Goal: Task Accomplishment & Management: Complete application form

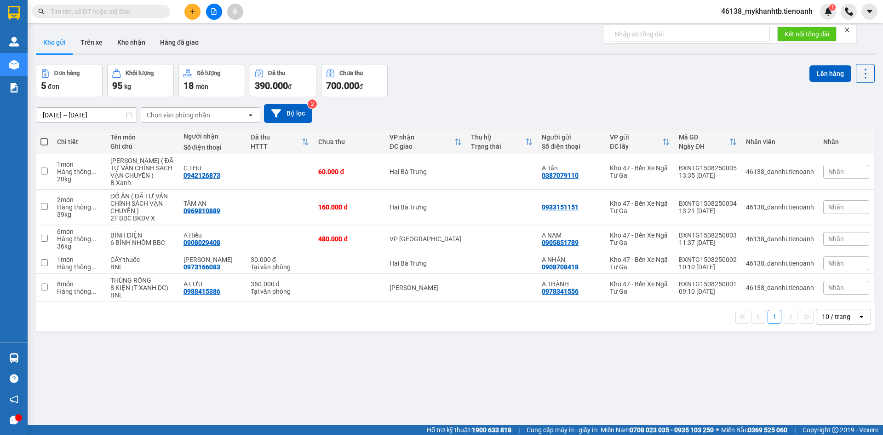
click at [149, 11] on input "text" at bounding box center [105, 11] width 109 height 10
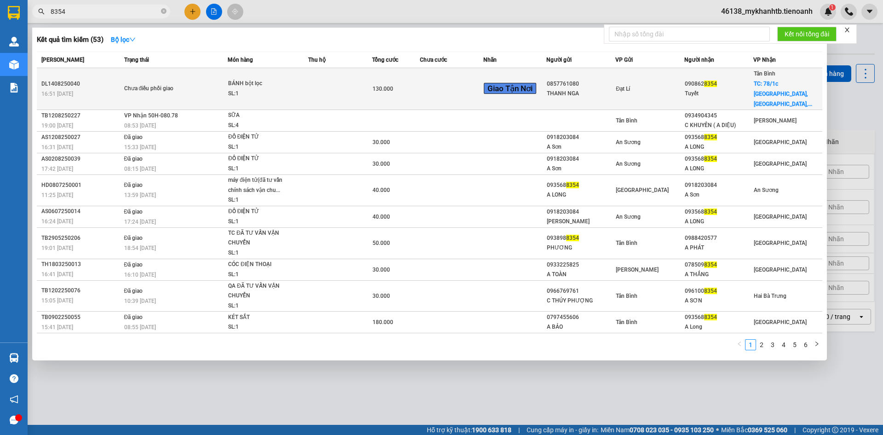
type input "8354"
click at [317, 75] on td at bounding box center [339, 89] width 63 height 42
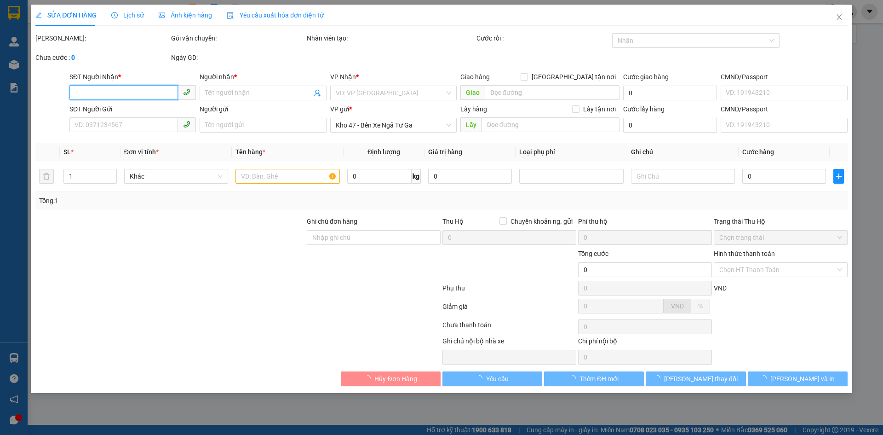
type input "0908628354"
type input "Tuyết"
checkbox input "true"
type input "78/1c Bình Lợi, phường 13, Bình Thạnh, Hồ Chí Minh"
type input "0857761080"
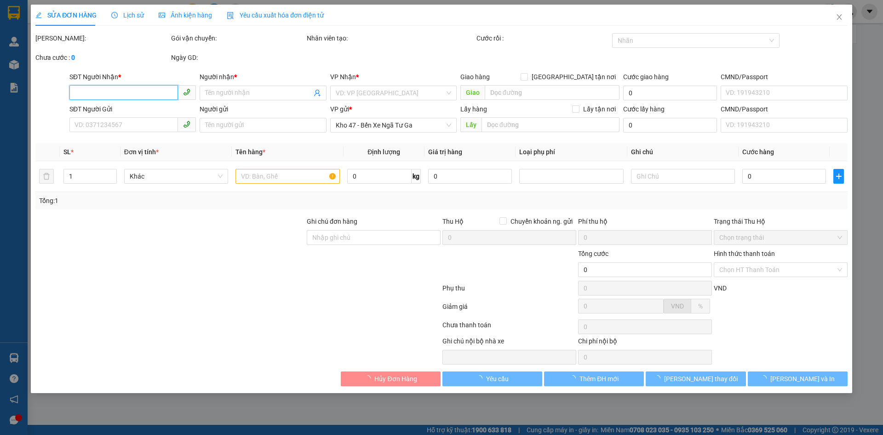
type input "THANH NGA"
type input "241040185"
type input "130.000"
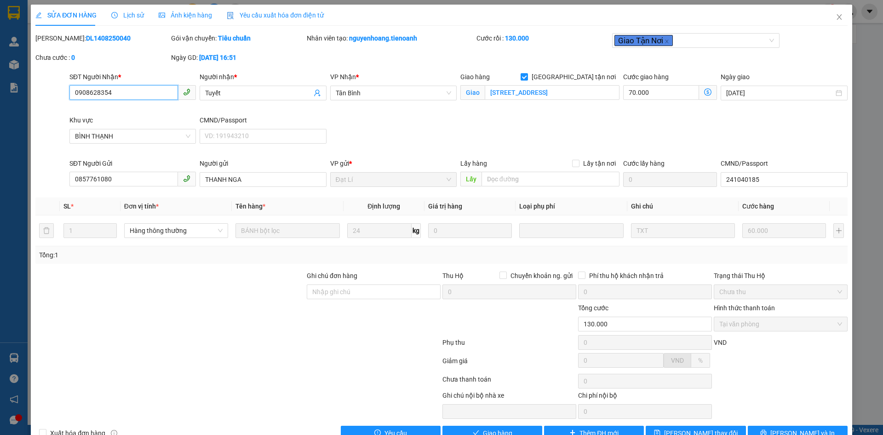
scroll to position [23, 0]
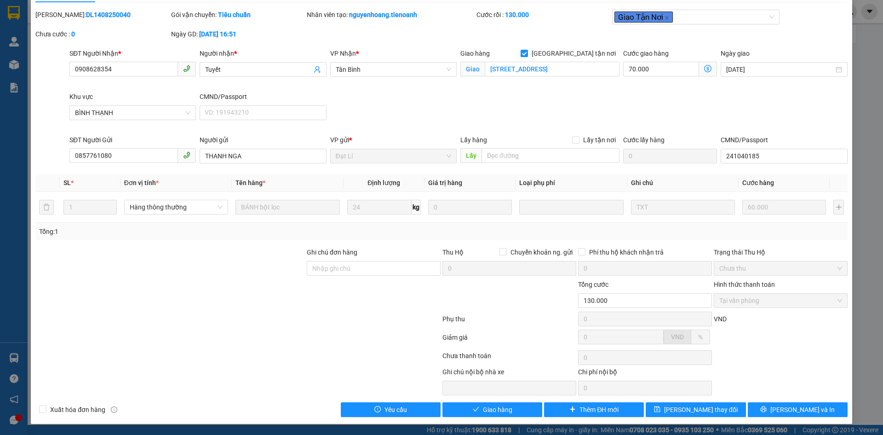
click at [636, 112] on div "SĐT Người Nhận * 0908628354 Người nhận * Tuyết VP Nhận * Tân Bình Giao hàng Gia…" at bounding box center [459, 91] width 782 height 86
click at [368, 112] on div "SĐT Người Nhận * 0908628354 Người nhận * Tuyết VP Nhận * Tân Bình Giao hàng Gia…" at bounding box center [459, 91] width 782 height 86
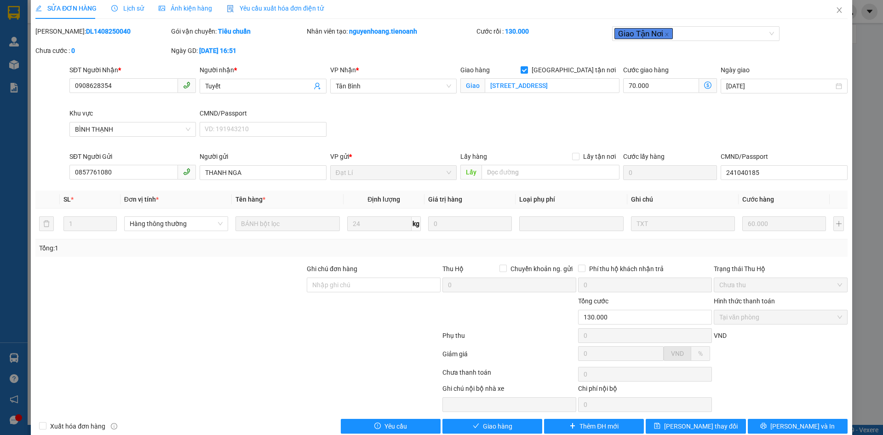
scroll to position [0, 0]
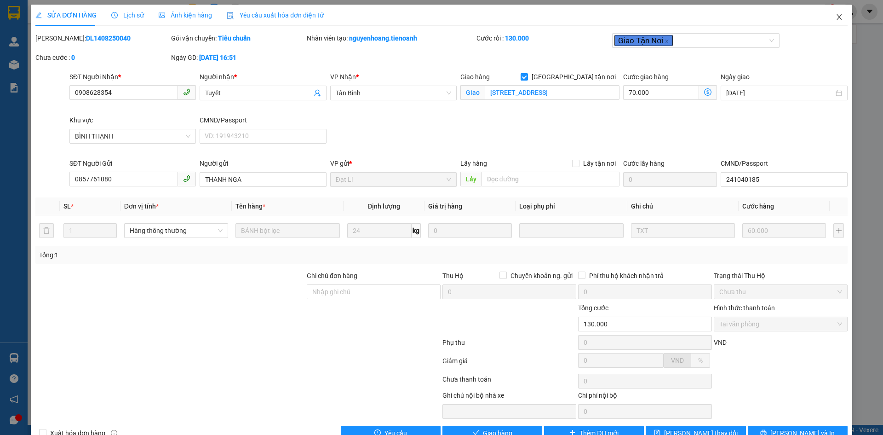
click at [836, 17] on icon "close" at bounding box center [839, 16] width 7 height 7
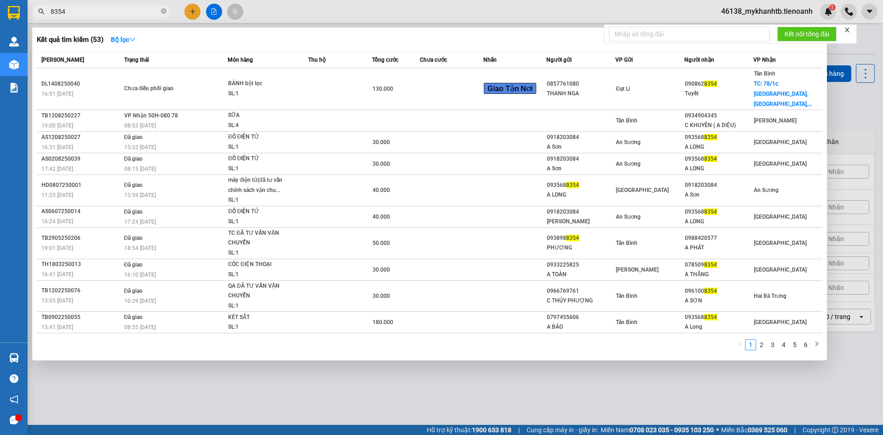
click at [131, 13] on input "8354" at bounding box center [105, 11] width 109 height 10
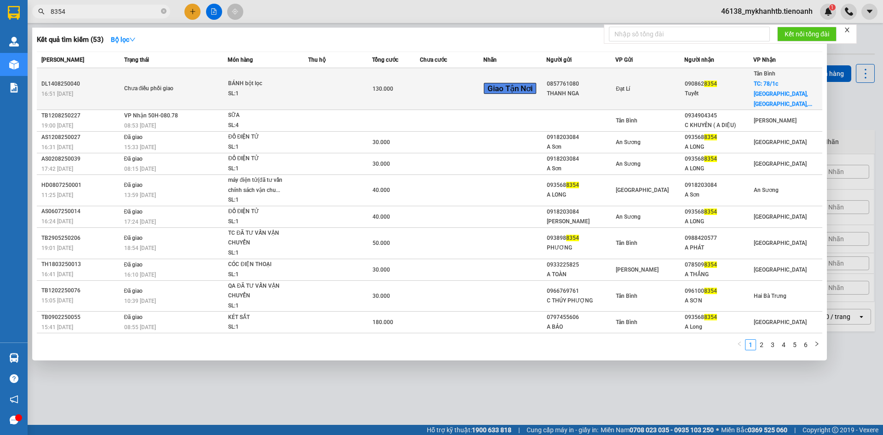
click at [176, 84] on div "Chưa điều phối giao" at bounding box center [158, 89] width 69 height 10
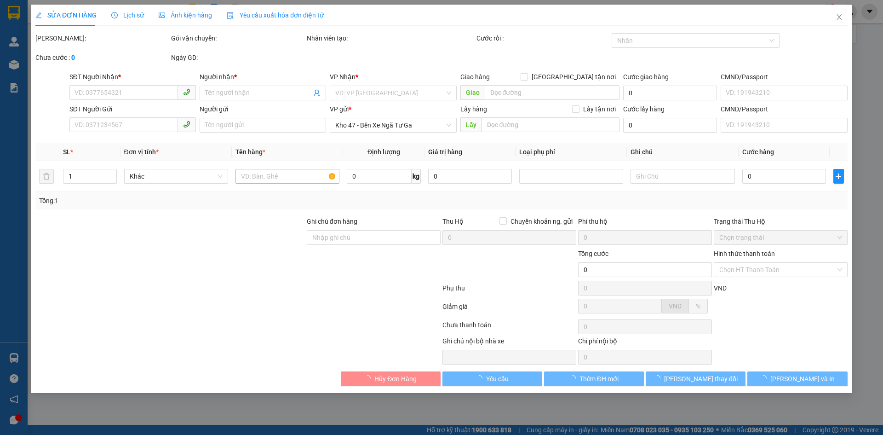
type input "0908628354"
type input "Tuyết"
checkbox input "true"
type input "78/1c Bình Lợi, phường 13, Bình Thạnh, Hồ Chí Minh"
type input "0857761080"
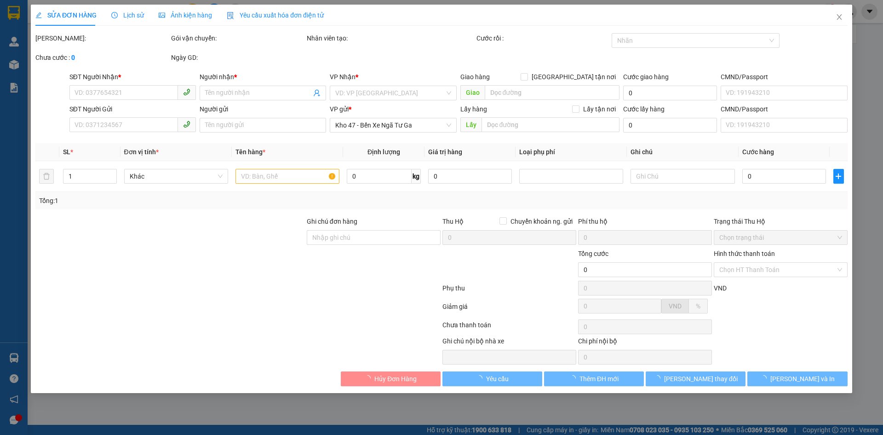
type input "THANH NGA"
type input "241040185"
type input "130.000"
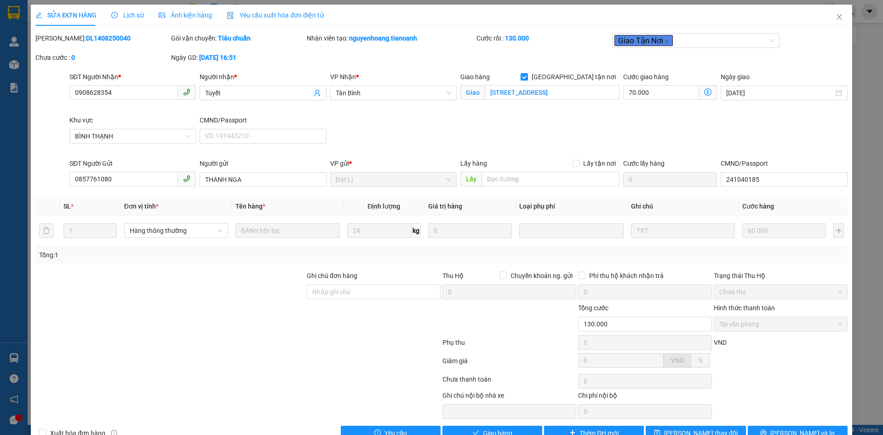
click at [339, 333] on div at bounding box center [374, 319] width 136 height 32
click at [836, 17] on icon "close" at bounding box center [839, 16] width 7 height 7
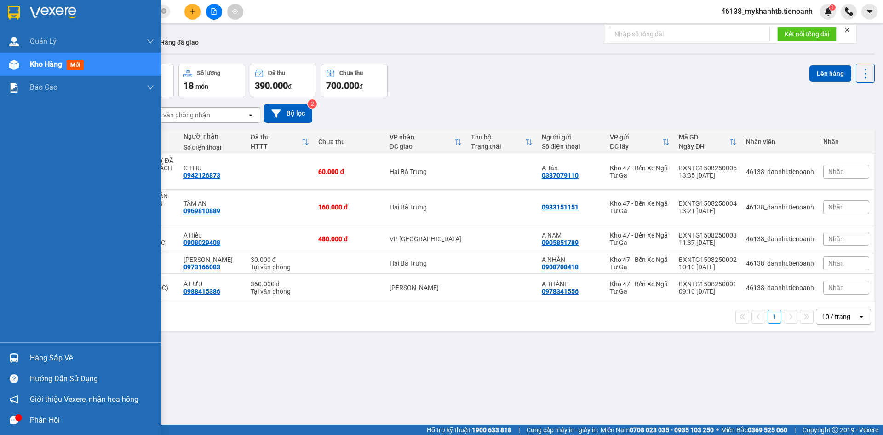
click at [20, 62] on div at bounding box center [14, 65] width 16 height 16
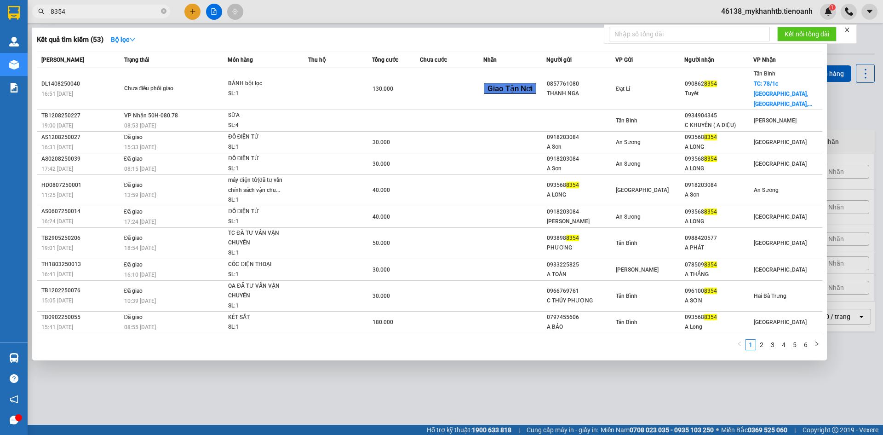
click at [163, 14] on span at bounding box center [164, 11] width 6 height 9
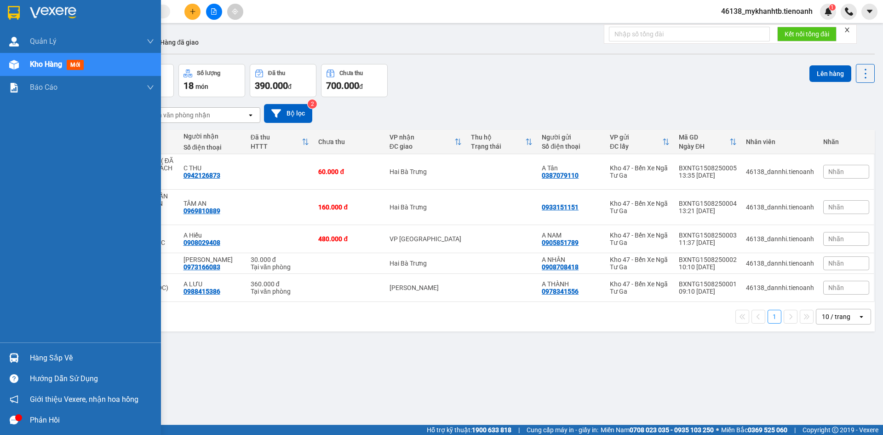
click at [27, 71] on div "Kho hàng mới" at bounding box center [80, 64] width 161 height 23
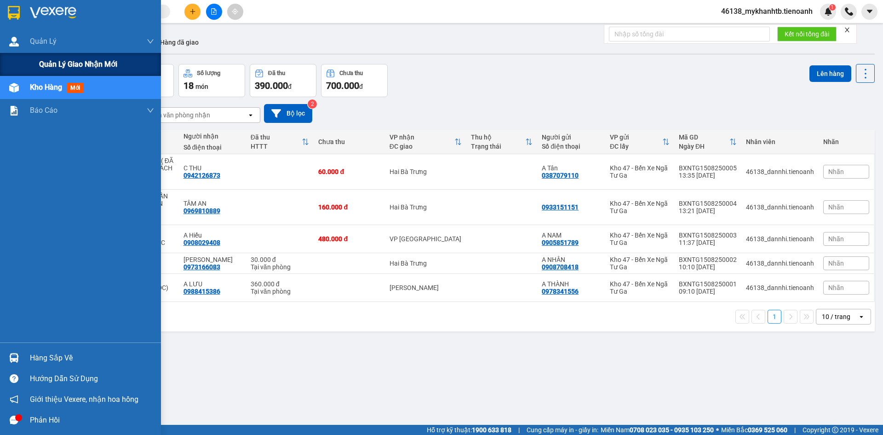
drag, startPoint x: 11, startPoint y: 49, endPoint x: 11, endPoint y: 63, distance: 14.3
click at [11, 49] on div at bounding box center [14, 42] width 16 height 16
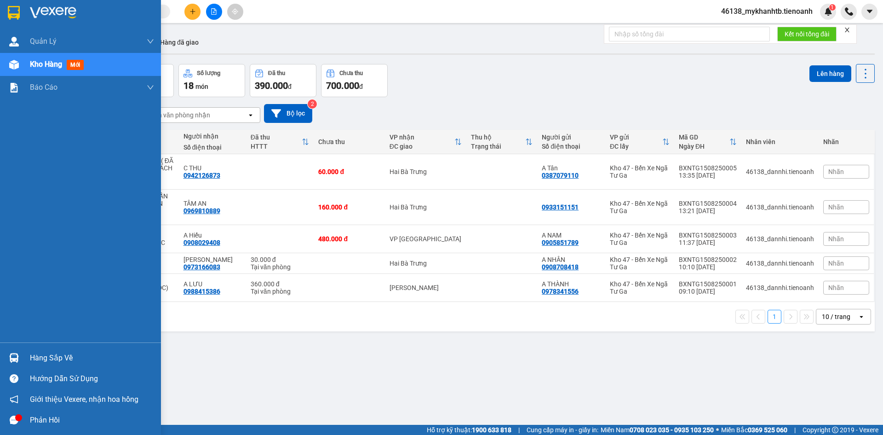
click at [29, 73] on div "Kho hàng mới" at bounding box center [80, 64] width 161 height 23
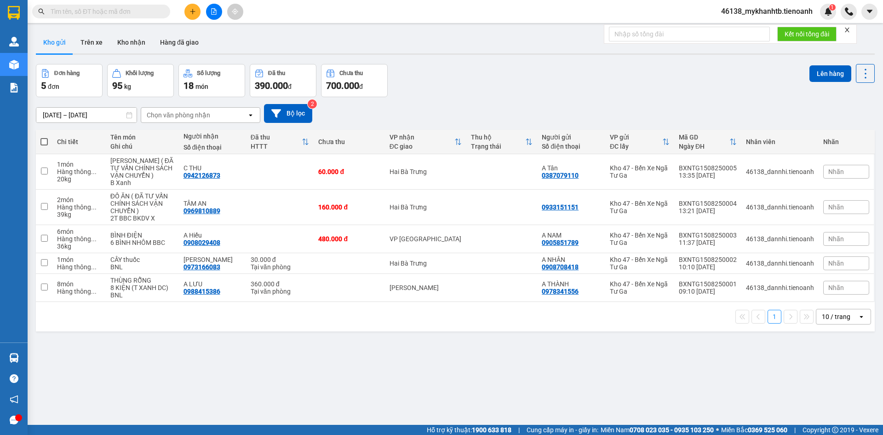
click at [243, 380] on div "ver 1.8.138 Kho gửi Trên xe Kho nhận Hàng đã giao Đơn hàng 5 đơn Khối lượng 95 …" at bounding box center [455, 245] width 846 height 435
click at [316, 350] on div "ver 1.8.138 Kho gửi Trên xe Kho nhận Hàng đã giao Đơn hàng 5 đơn Khối lượng 95 …" at bounding box center [455, 245] width 846 height 435
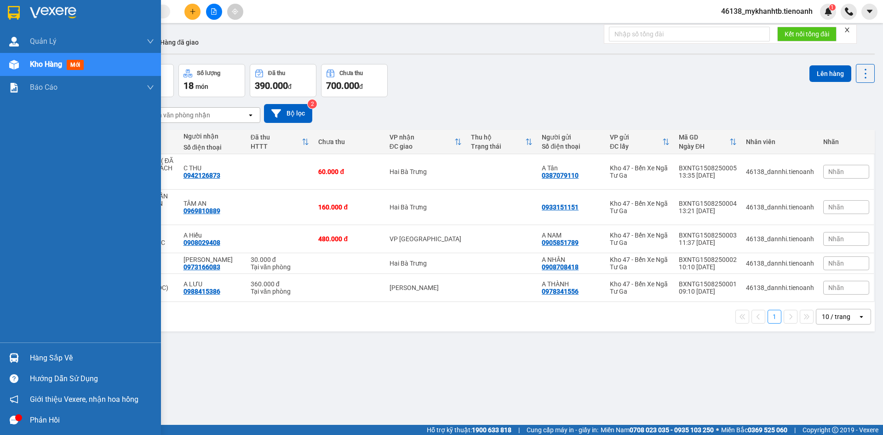
click at [13, 71] on div at bounding box center [14, 65] width 16 height 16
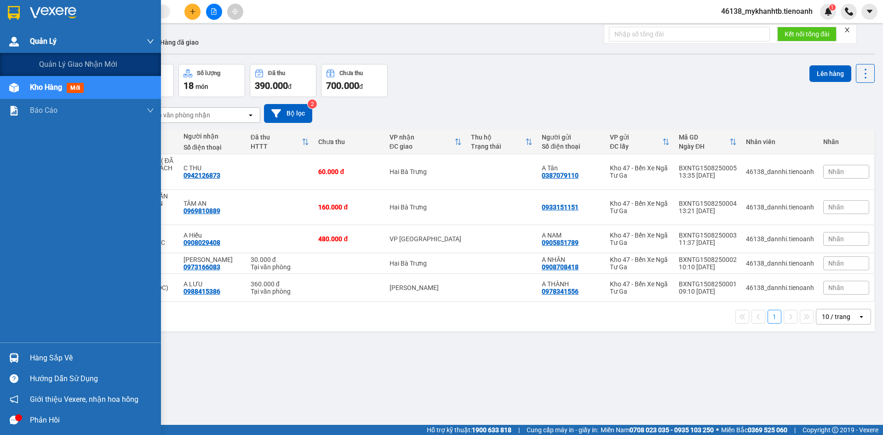
click at [37, 44] on span "Quản Lý" at bounding box center [43, 40] width 27 height 11
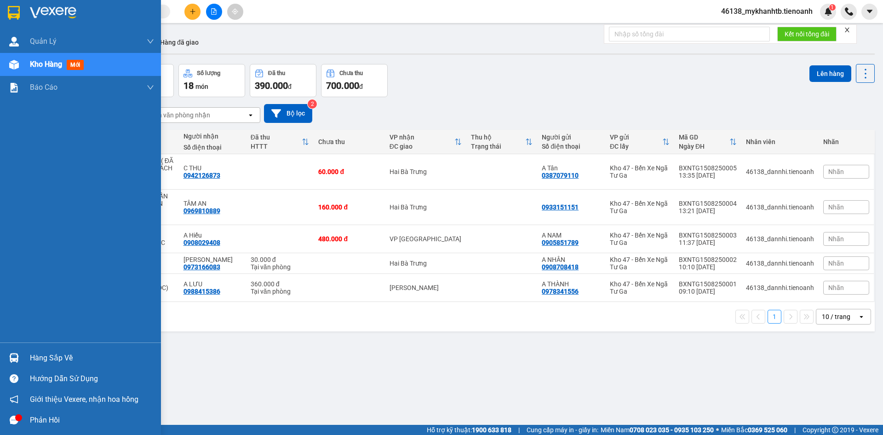
click at [13, 57] on div at bounding box center [14, 65] width 16 height 16
